Goal: Task Accomplishment & Management: Manage account settings

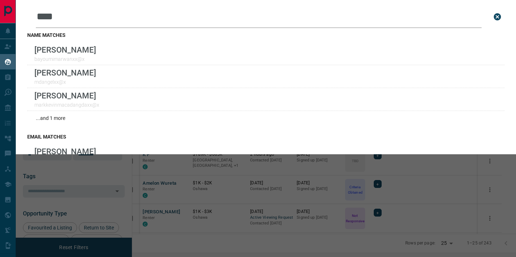
scroll to position [193, 380]
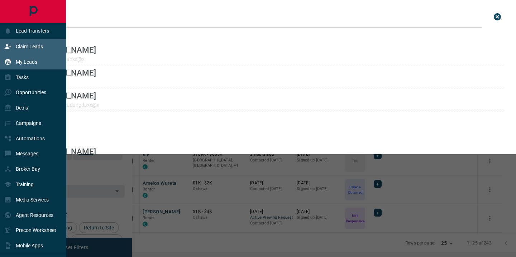
click at [20, 42] on div "Claim Leads" at bounding box center [23, 47] width 39 height 12
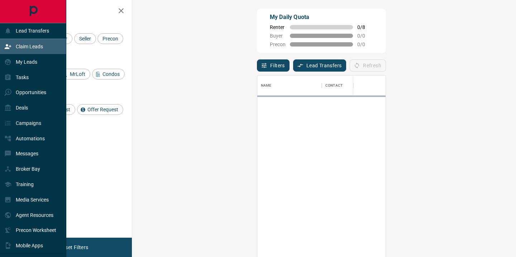
scroll to position [194, 368]
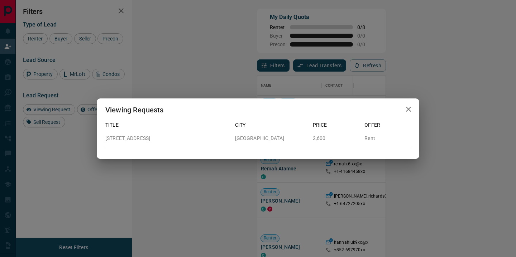
click at [410, 108] on icon "button" at bounding box center [408, 109] width 9 height 9
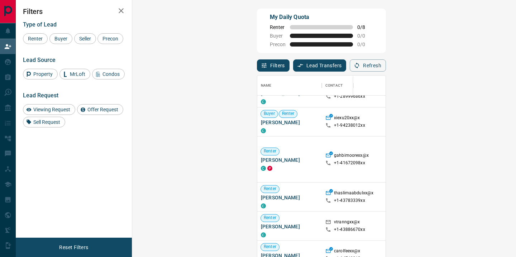
scroll to position [846, 0]
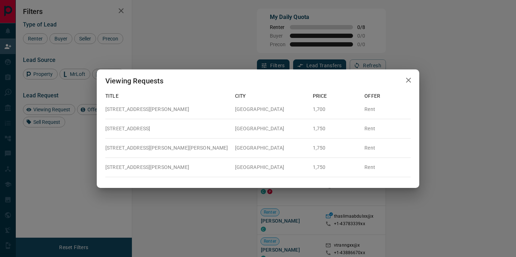
click at [408, 79] on icon "button" at bounding box center [408, 80] width 5 height 5
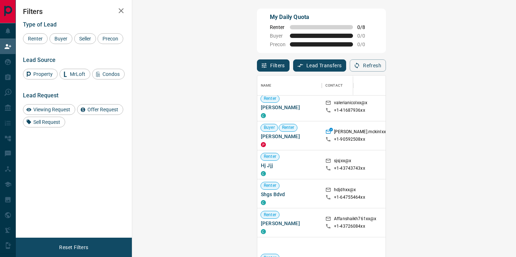
scroll to position [0, 0]
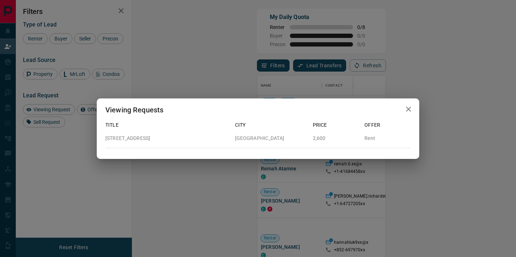
click at [407, 109] on icon "button" at bounding box center [408, 109] width 5 height 5
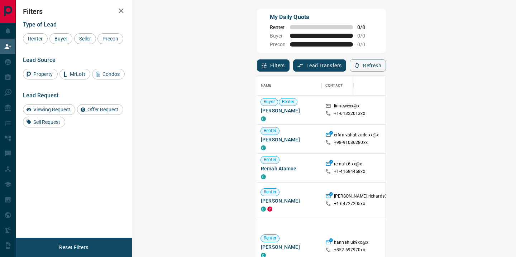
click at [116, 9] on button "button" at bounding box center [121, 11] width 14 height 14
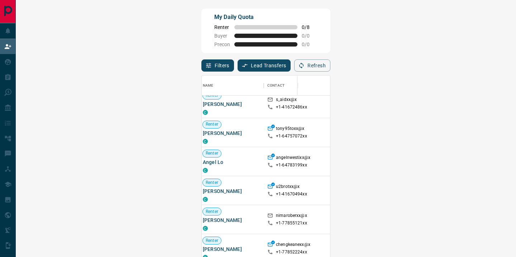
scroll to position [444, 3]
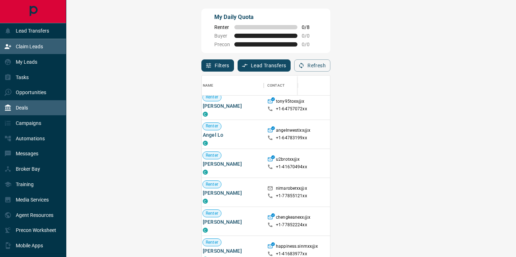
click at [20, 104] on div "Deals" at bounding box center [16, 108] width 24 height 12
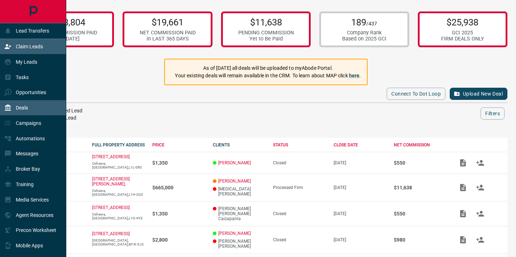
click at [34, 51] on div "Claim Leads" at bounding box center [23, 47] width 39 height 12
